Goal: Task Accomplishment & Management: Complete application form

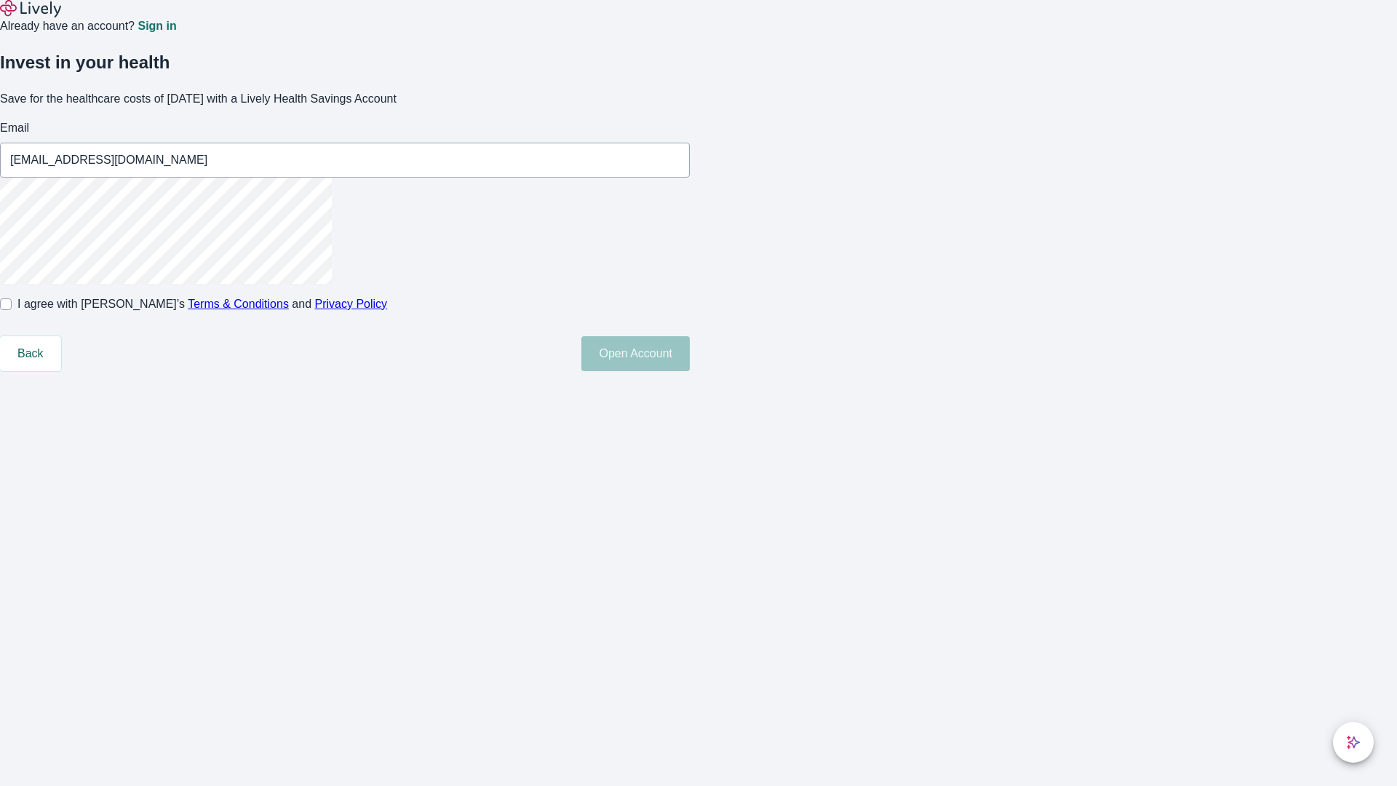
click at [12, 310] on input "I agree with Lively’s Terms & Conditions and Privacy Policy" at bounding box center [6, 304] width 12 height 12
checkbox input "true"
click at [690, 371] on button "Open Account" at bounding box center [635, 353] width 108 height 35
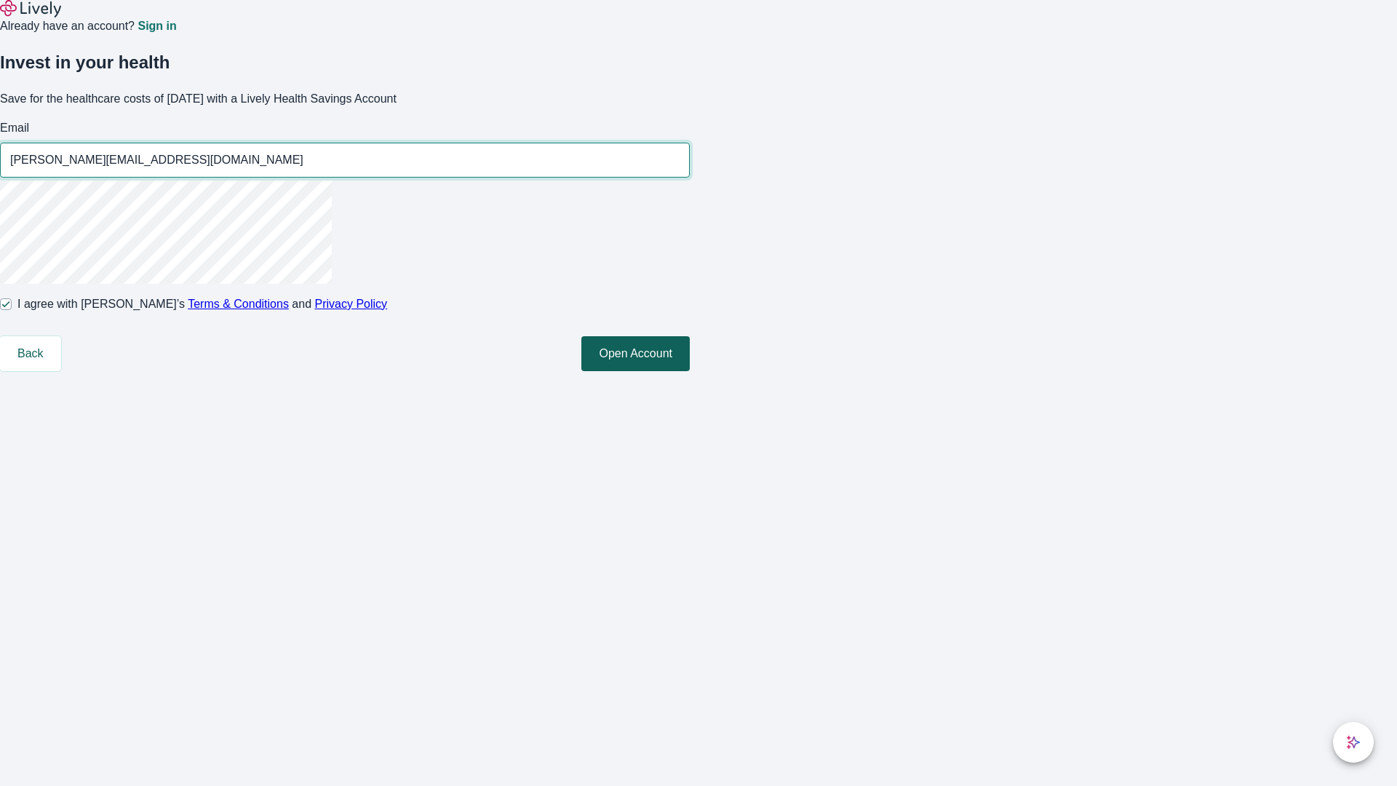
type input "[PERSON_NAME][EMAIL_ADDRESS][DOMAIN_NAME]"
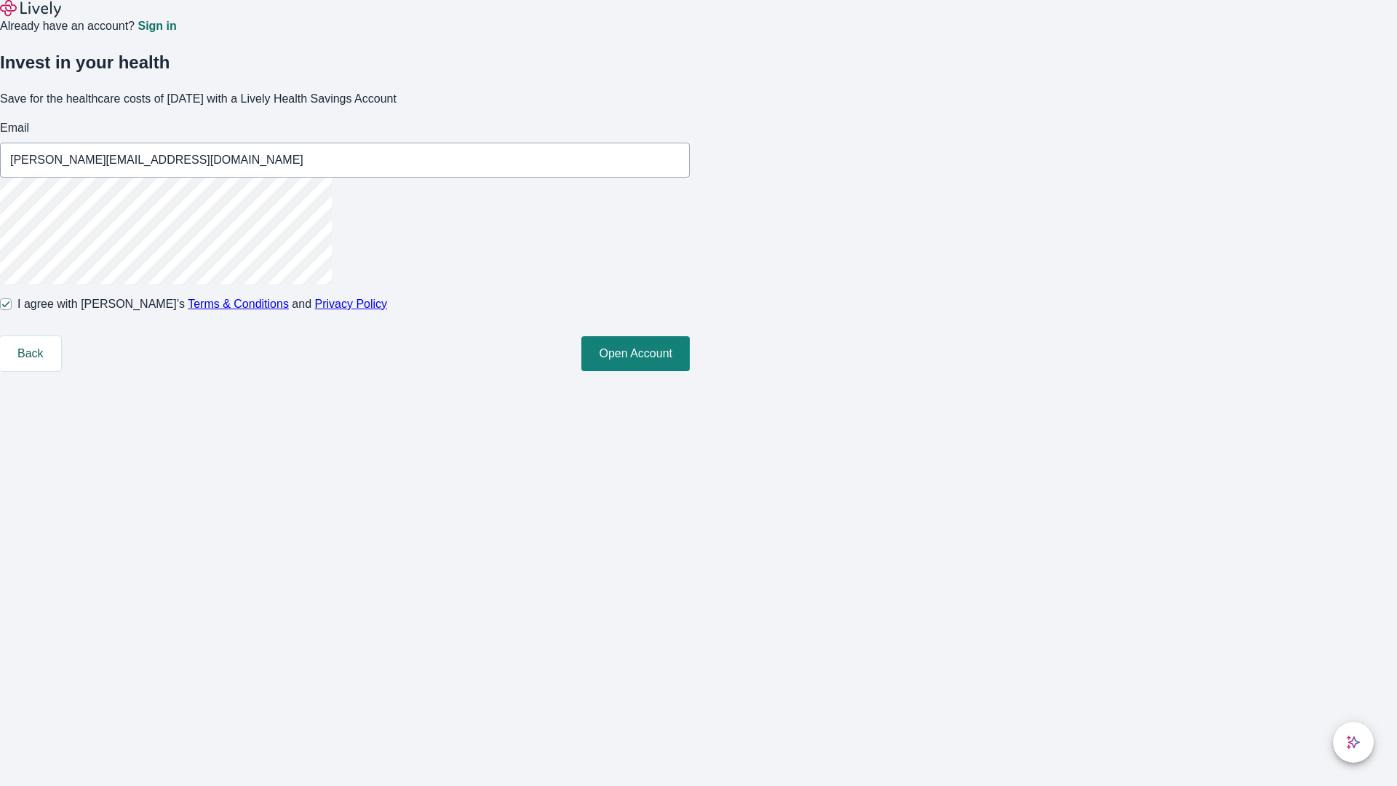
click at [12, 310] on input "I agree with Lively’s Terms & Conditions and Privacy Policy" at bounding box center [6, 304] width 12 height 12
checkbox input "false"
type input "[EMAIL_ADDRESS][DOMAIN_NAME]"
click at [12, 310] on input "I agree with Lively’s Terms & Conditions and Privacy Policy" at bounding box center [6, 304] width 12 height 12
checkbox input "true"
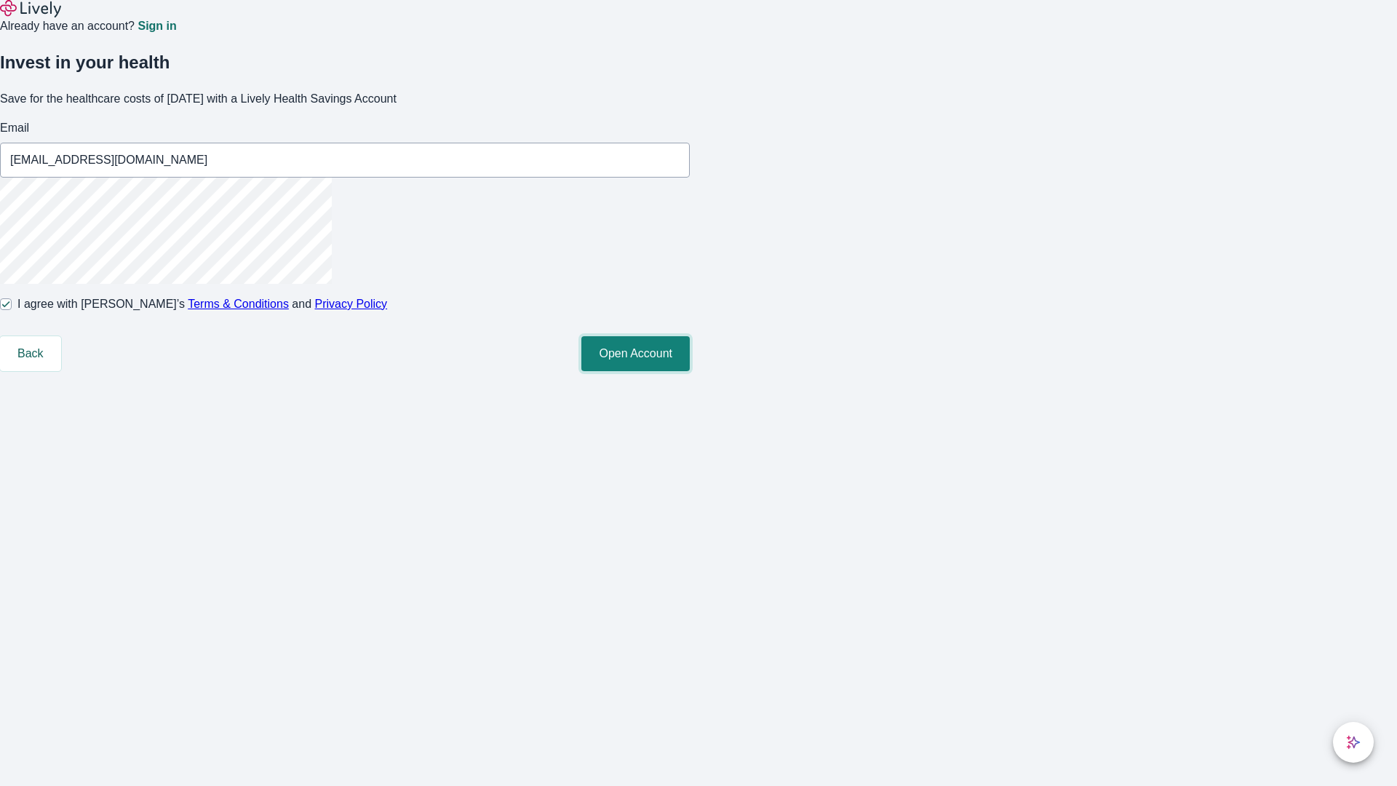
click at [690, 371] on button "Open Account" at bounding box center [635, 353] width 108 height 35
